Goal: Check status: Check status

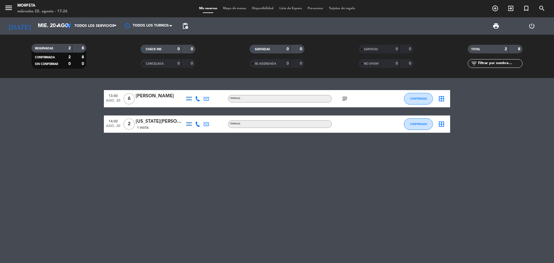
click at [344, 97] on icon "subject" at bounding box center [344, 98] width 7 height 7
click at [346, 217] on div "13:00 [DATE] 6 [PERSON_NAME] subject Terraza con sombrilla CONFIRMADA border_al…" at bounding box center [277, 170] width 554 height 185
click at [49, 22] on input "mié. 20 ago." at bounding box center [68, 26] width 67 height 12
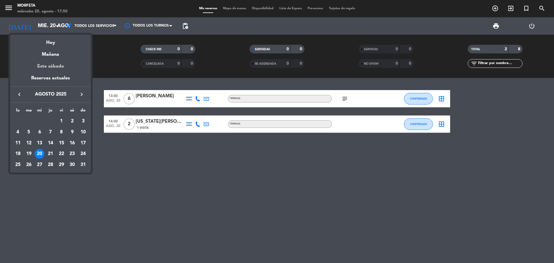
click at [45, 70] on div "Este sábado" at bounding box center [50, 66] width 81 height 16
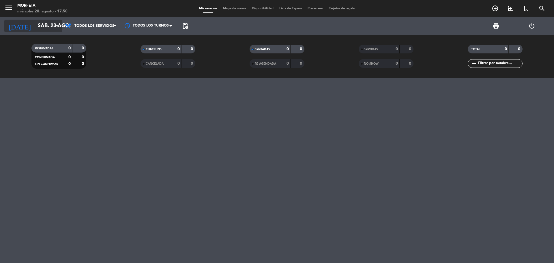
click at [50, 23] on input "sáb. 23 ago." at bounding box center [68, 26] width 67 height 12
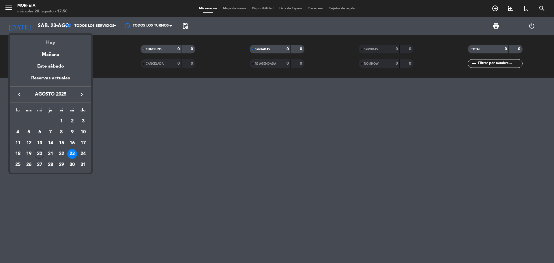
click at [54, 43] on div "Hoy" at bounding box center [50, 41] width 81 height 12
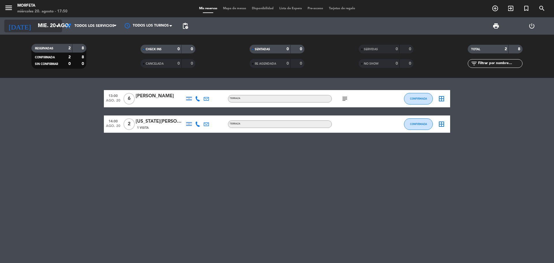
click at [42, 30] on input "mié. 20 ago." at bounding box center [68, 26] width 67 height 12
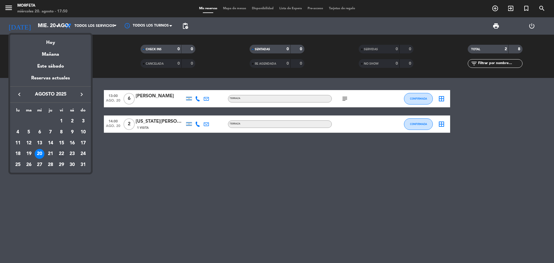
click at [61, 152] on div "22" at bounding box center [62, 154] width 10 height 10
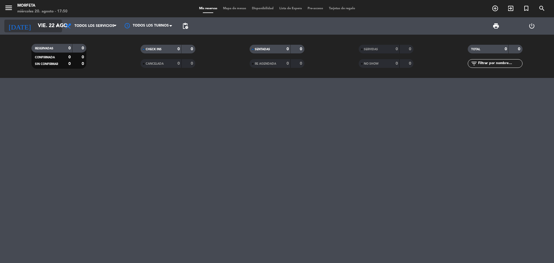
click at [47, 27] on input "vie. 22 ago." at bounding box center [68, 26] width 67 height 12
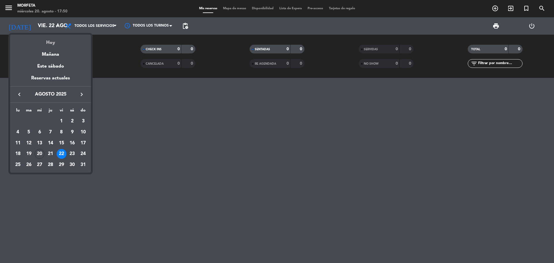
click at [44, 35] on div "Hoy" at bounding box center [50, 41] width 81 height 12
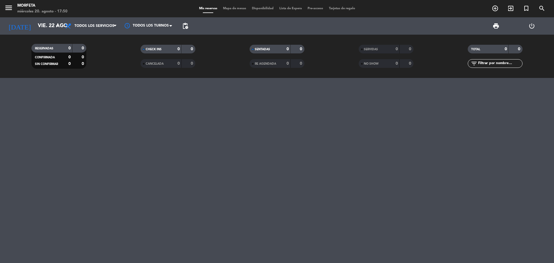
type input "mié. 20 ago."
click at [48, 41] on div "RESERVADAS 0 0 CONFIRMADA 0 0 SIN CONFIRMAR 0 0" at bounding box center [58, 56] width 109 height 32
